Goal: Transaction & Acquisition: Purchase product/service

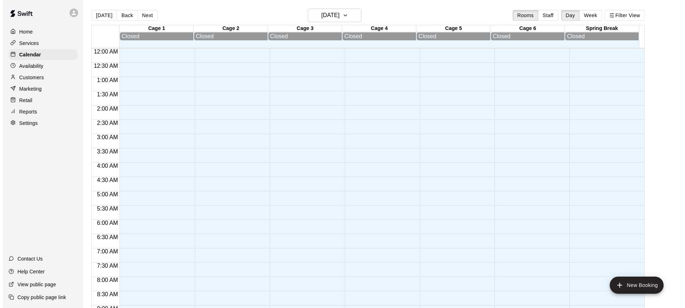
scroll to position [395, 0]
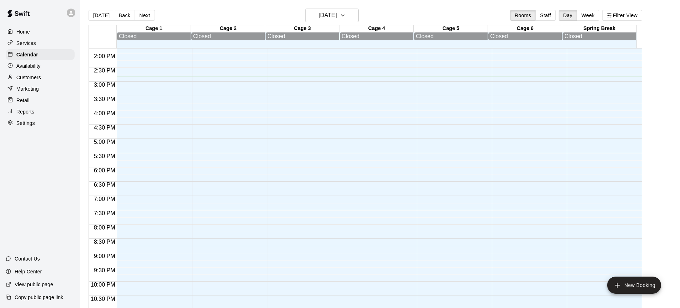
click at [22, 102] on p "Retail" at bounding box center [22, 100] width 13 height 7
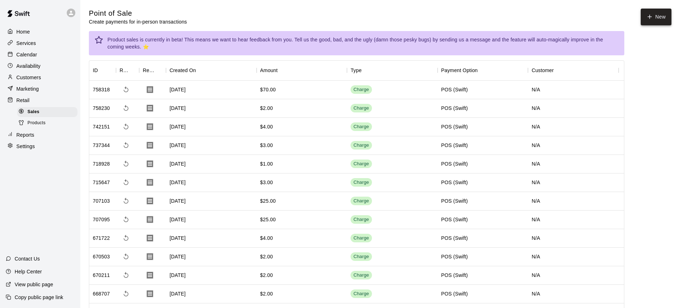
click at [656, 19] on button "New" at bounding box center [655, 17] width 31 height 17
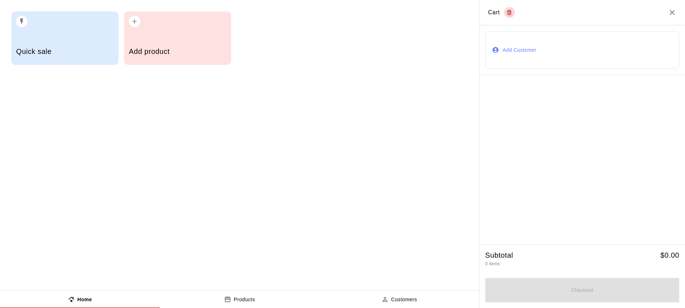
click at [64, 49] on h5 "Quick sale" at bounding box center [64, 52] width 97 height 10
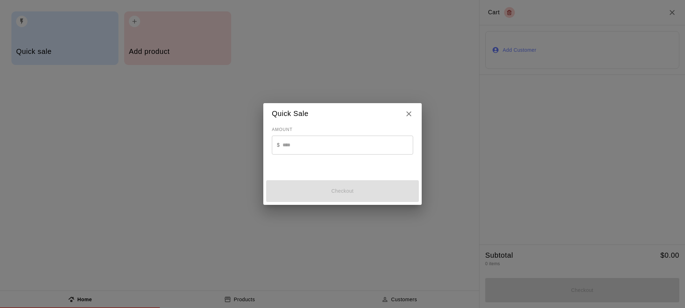
click at [304, 153] on input "text" at bounding box center [348, 145] width 131 height 19
type input "*"
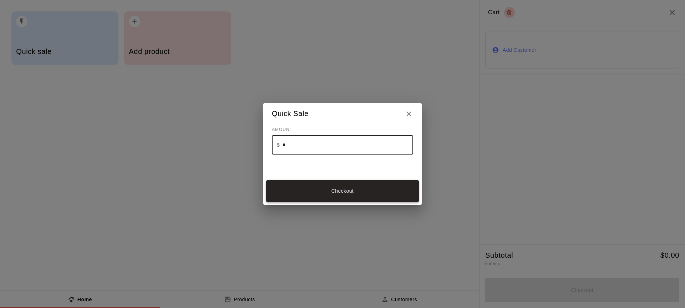
click at [345, 183] on button "Checkout" at bounding box center [342, 190] width 153 height 21
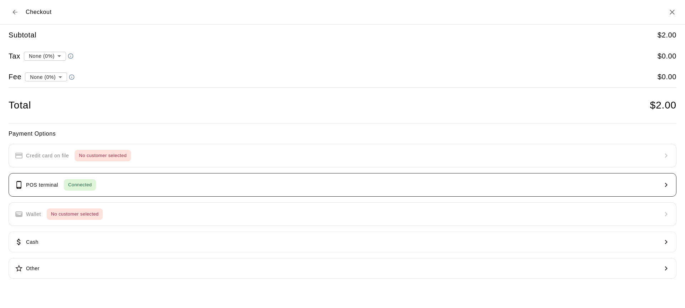
click at [115, 192] on button "POS terminal Connected" at bounding box center [343, 185] width 668 height 24
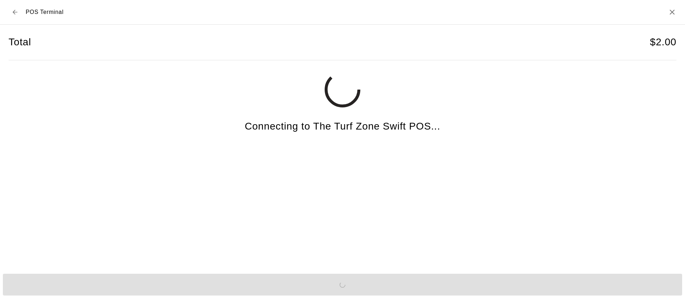
click at [146, 288] on div "Send to POS" at bounding box center [342, 284] width 685 height 27
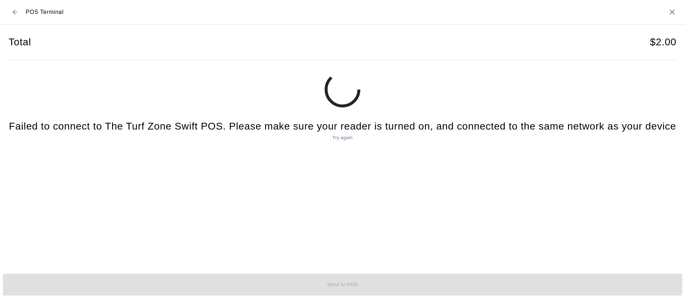
click at [152, 291] on div "Send to POS" at bounding box center [342, 284] width 685 height 27
click at [150, 286] on div "Send to POS" at bounding box center [342, 284] width 685 height 27
click at [143, 287] on div "Send to POS" at bounding box center [342, 284] width 685 height 27
